Goal: Task Accomplishment & Management: Complete application form

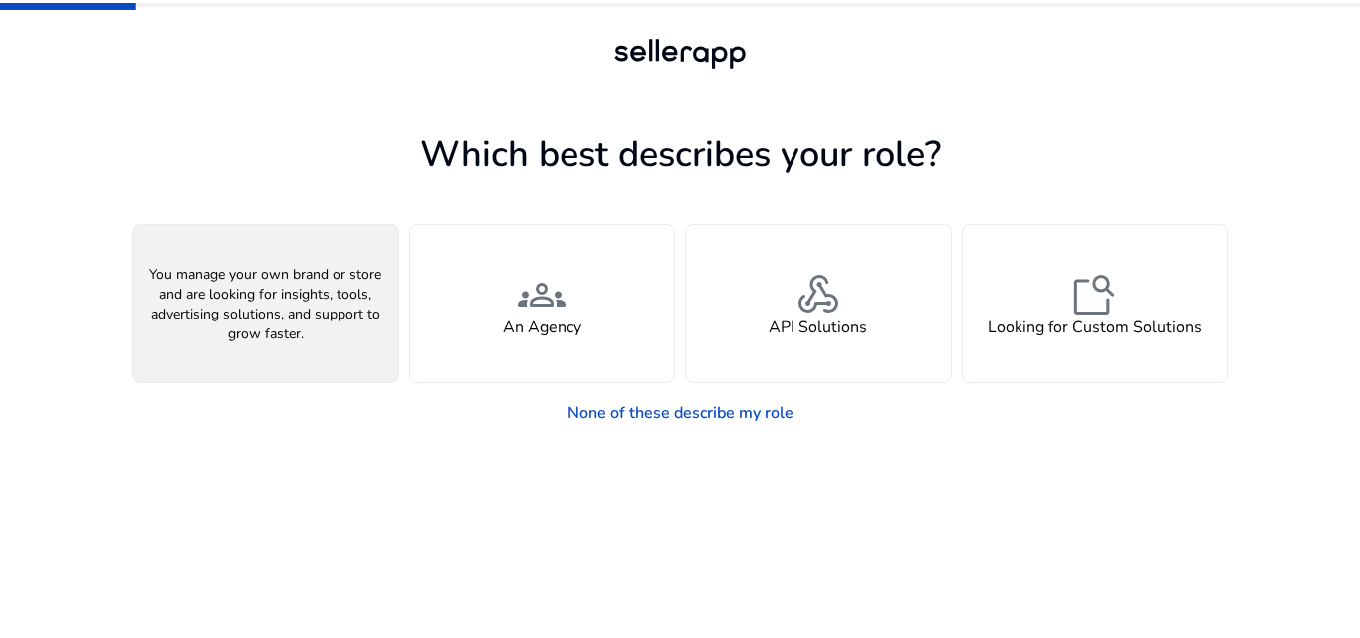
click at [316, 321] on div "person A Seller" at bounding box center [265, 303] width 265 height 157
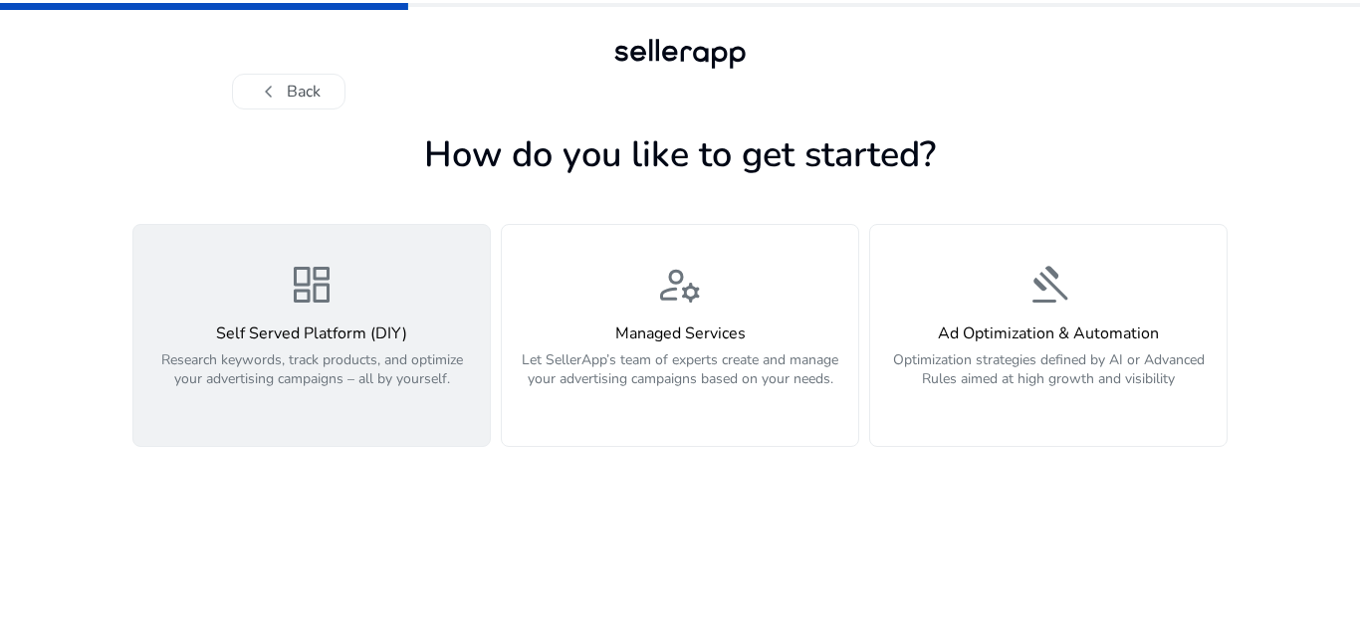
click at [400, 383] on p "Research keywords, track products, and optimize your advertising campaigns – al…" at bounding box center [311, 380] width 333 height 60
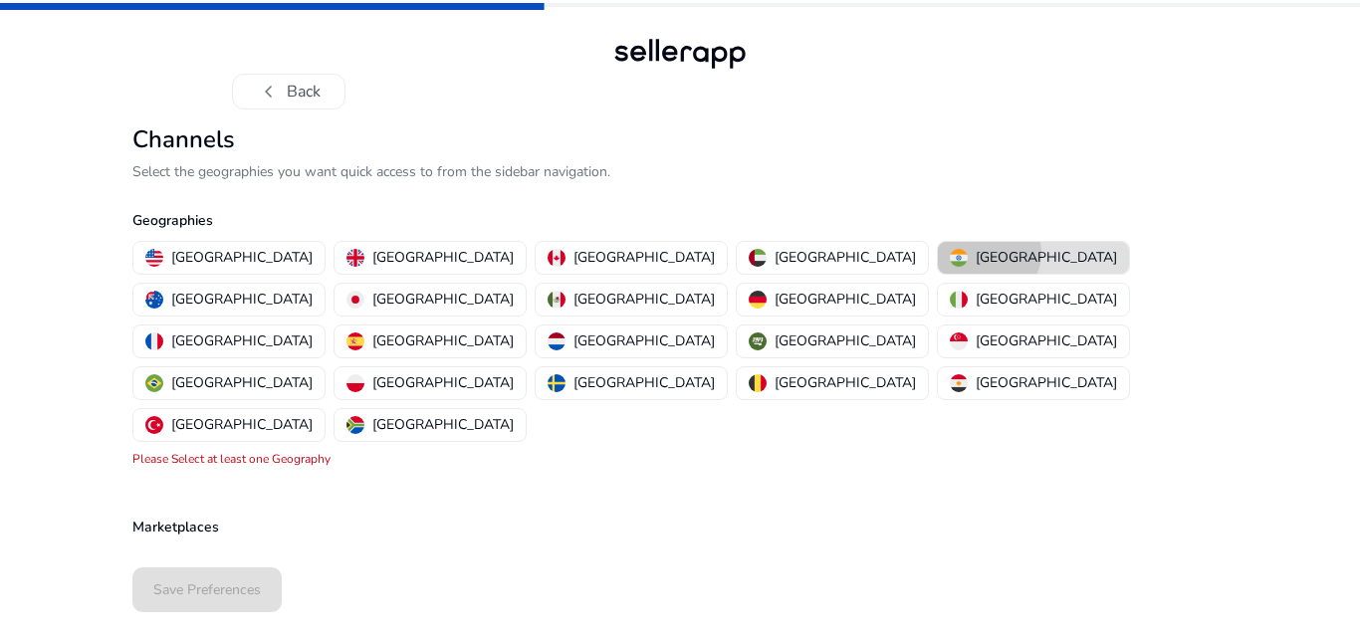
click at [976, 253] on p "[GEOGRAPHIC_DATA]" at bounding box center [1046, 257] width 141 height 21
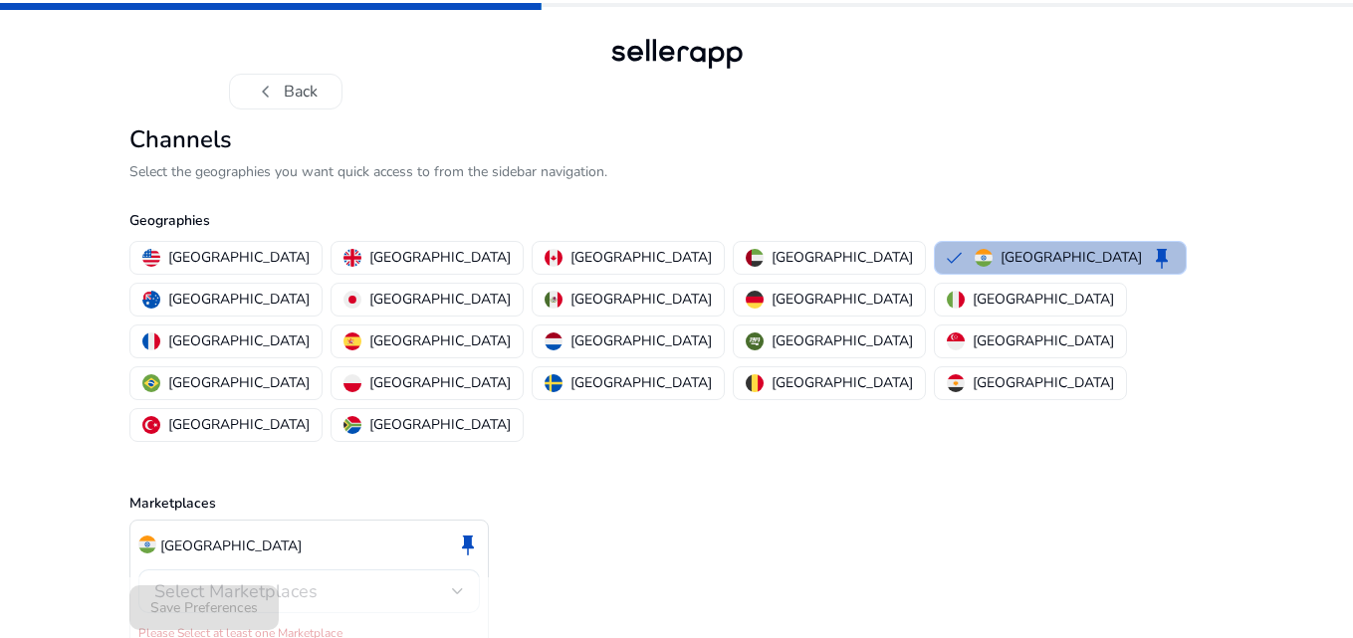
click at [195, 579] on span "Select Marketplaces" at bounding box center [235, 591] width 163 height 24
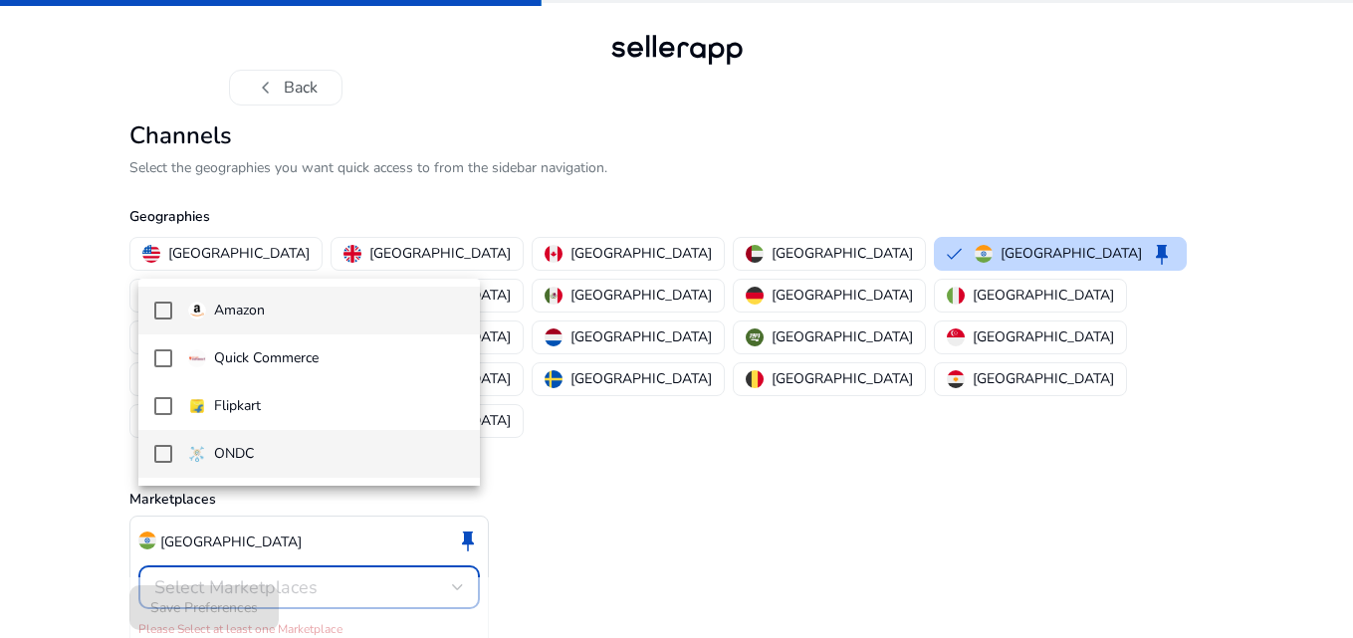
scroll to position [5, 0]
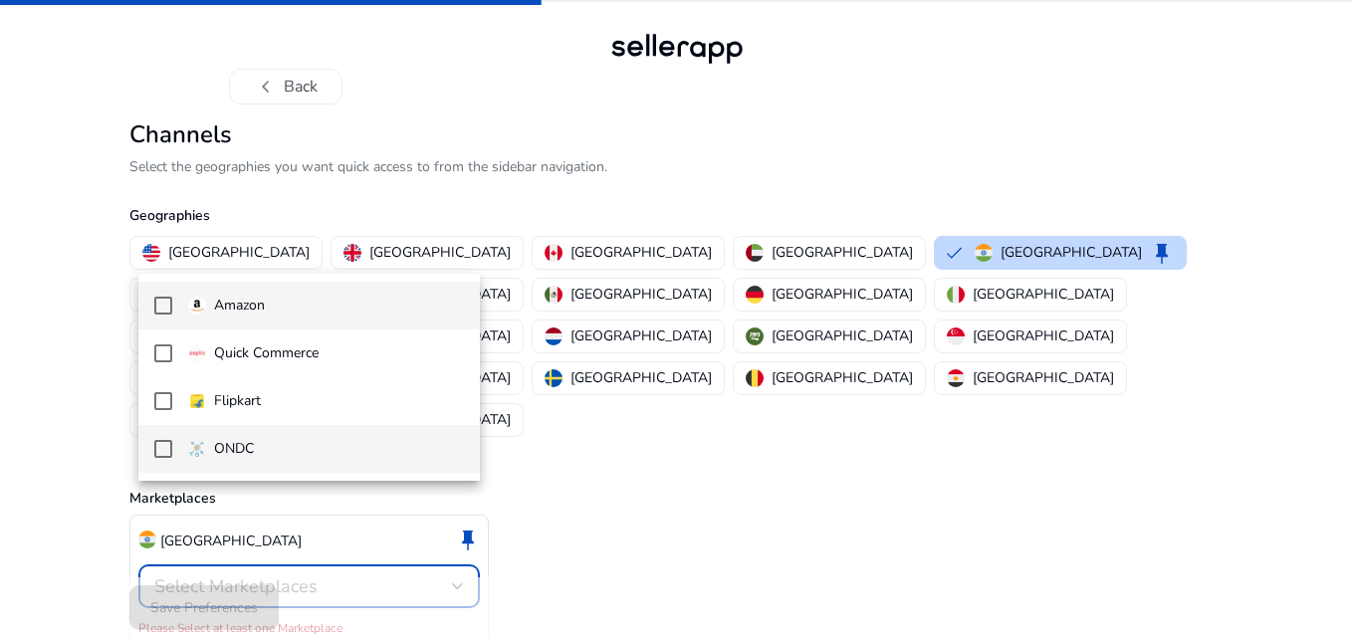
click at [168, 445] on mat-pseudo-checkbox at bounding box center [163, 449] width 18 height 18
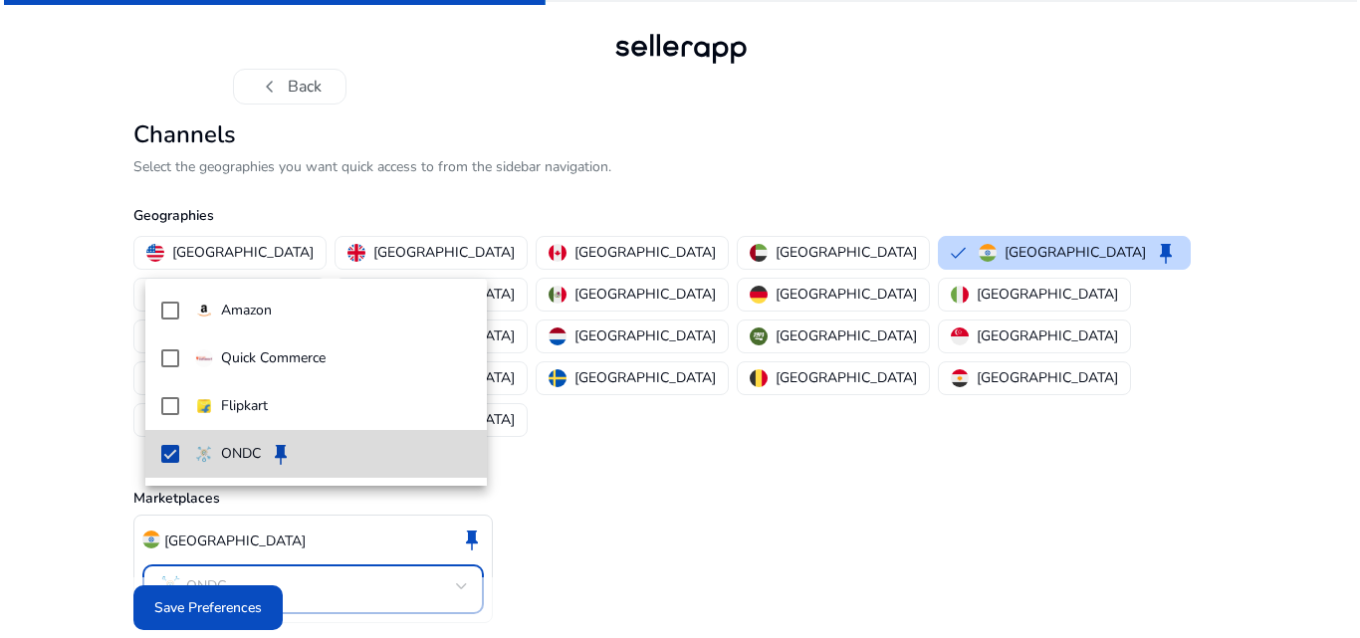
scroll to position [0, 0]
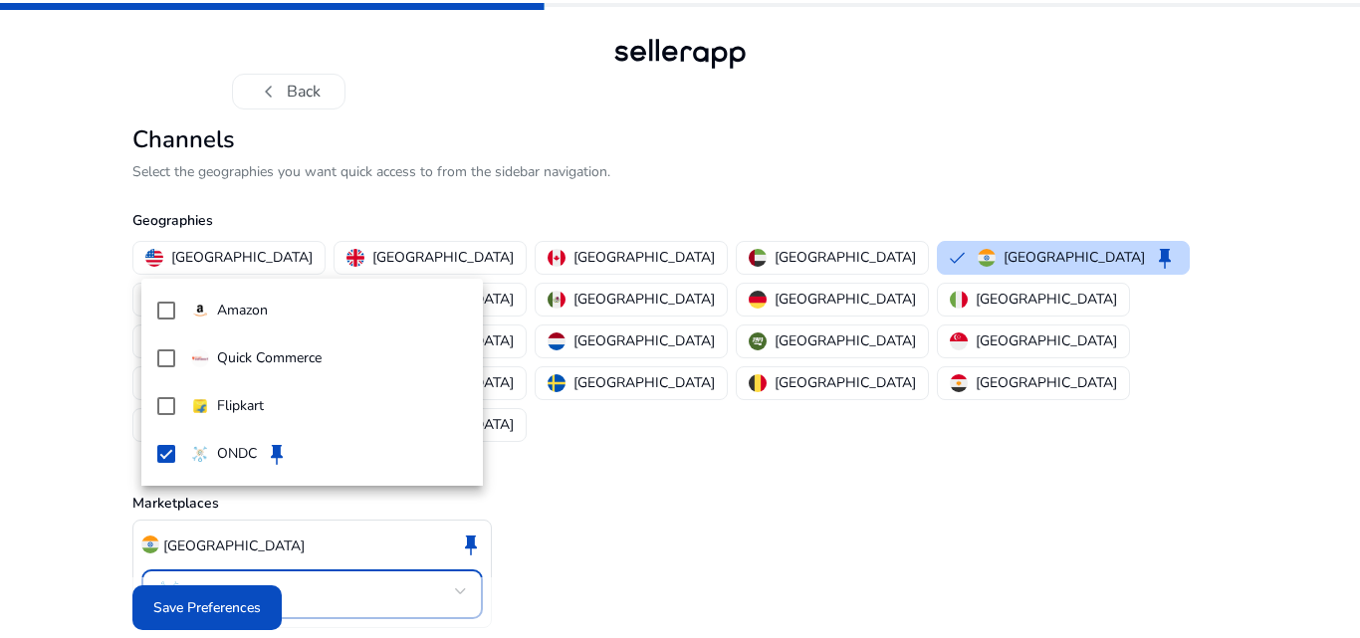
click at [194, 593] on div at bounding box center [680, 319] width 1360 height 638
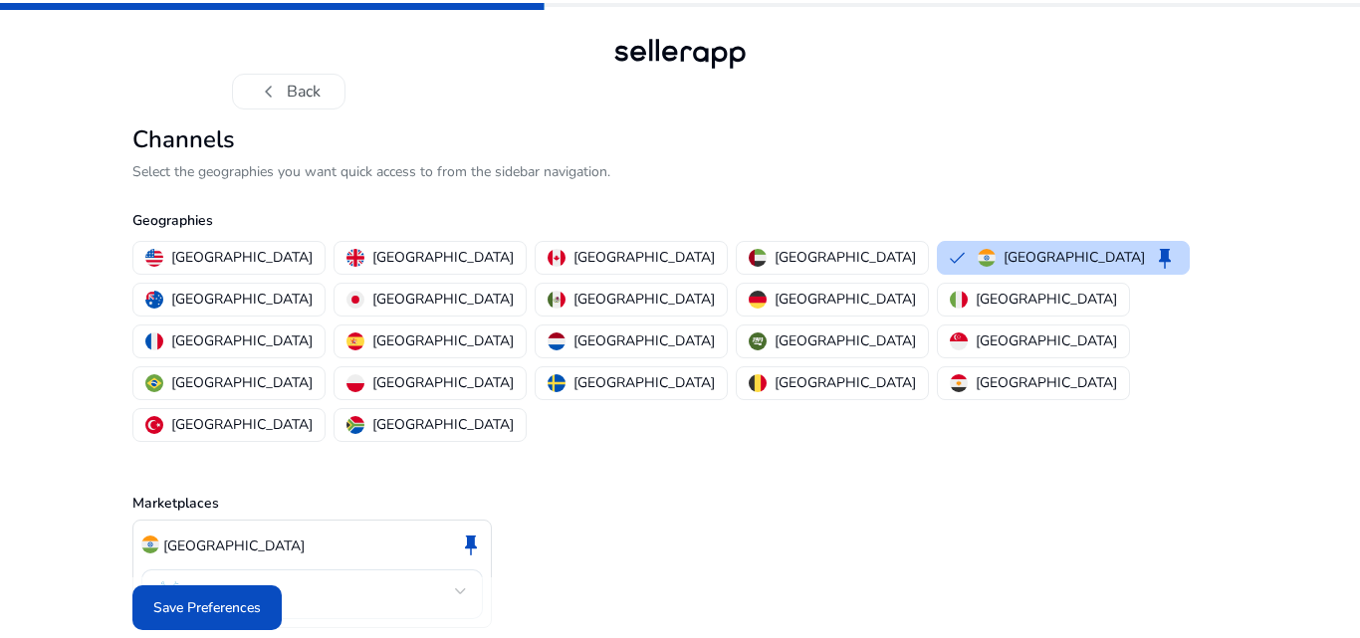
click at [895, 135] on h2 "Channels" at bounding box center [679, 139] width 1095 height 29
